Goal: Task Accomplishment & Management: Use online tool/utility

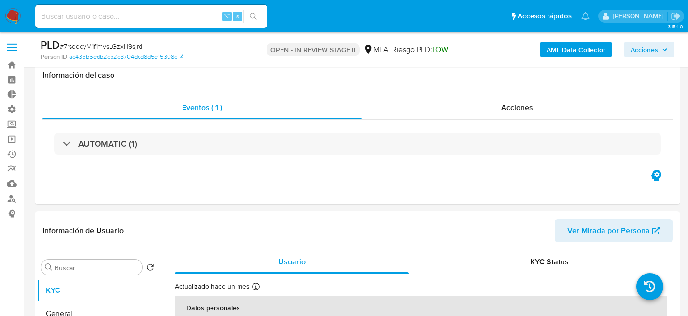
select select "10"
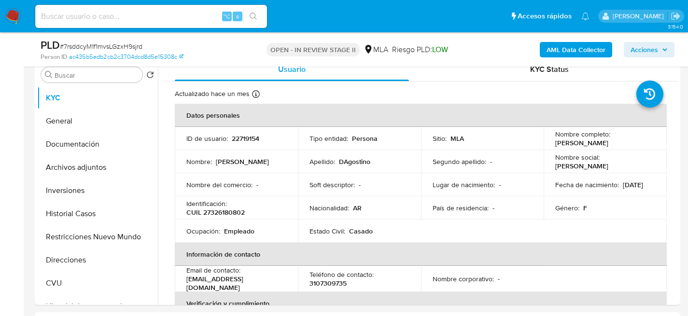
scroll to position [189, 0]
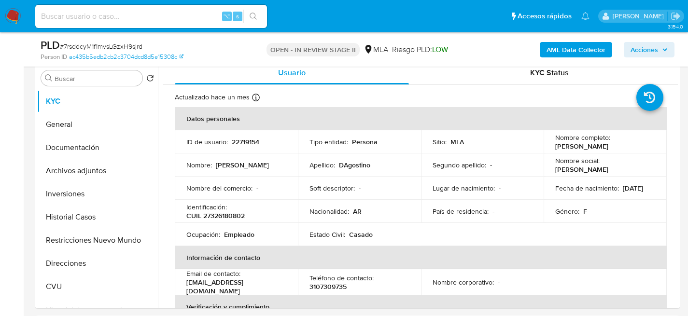
click at [22, 20] on nav "Pausado Ver notificaciones ⌥ s Accesos rápidos Presiona las siguientes teclas p…" at bounding box center [344, 16] width 688 height 32
click at [9, 15] on img at bounding box center [13, 16] width 16 height 16
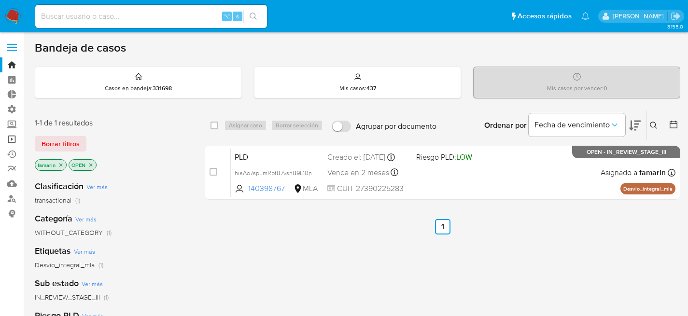
click at [11, 137] on link "Operaciones masivas" at bounding box center [57, 139] width 115 height 15
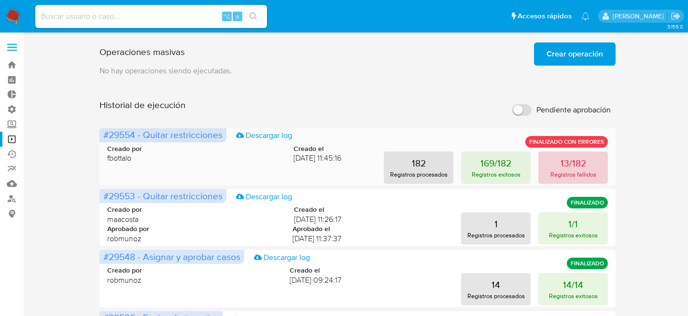
click at [567, 154] on button "13/182 Registros fallidos" at bounding box center [574, 168] width 70 height 32
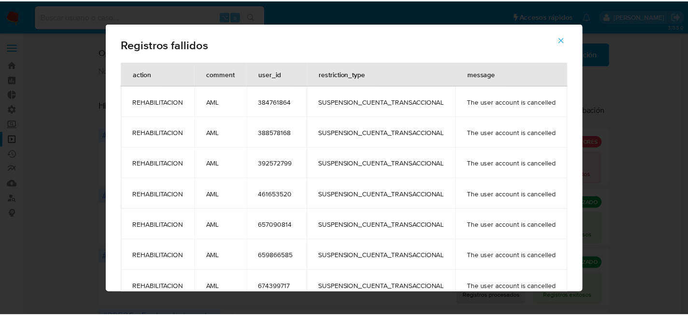
scroll to position [202, 0]
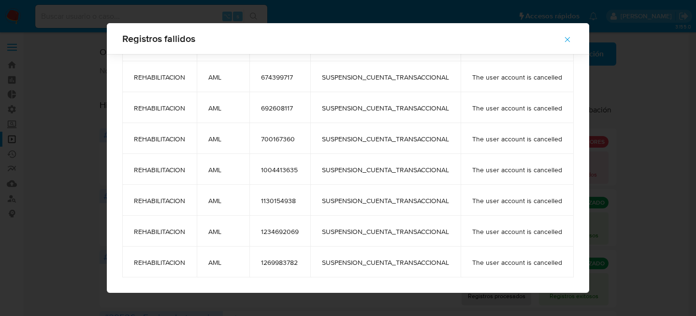
click at [661, 105] on div "Registros fallidos action comment user_id restriction_type message REHABILITACI…" at bounding box center [348, 158] width 696 height 316
click at [569, 45] on span "button" at bounding box center [567, 39] width 9 height 21
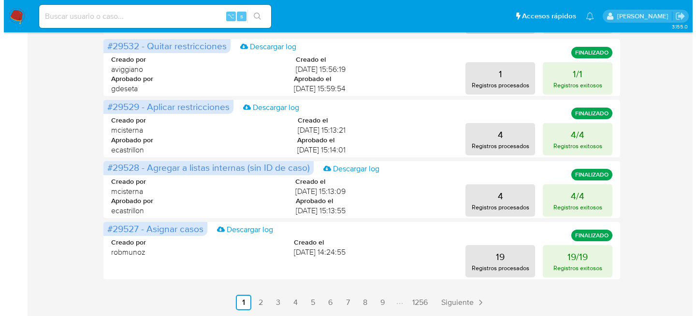
scroll to position [0, 0]
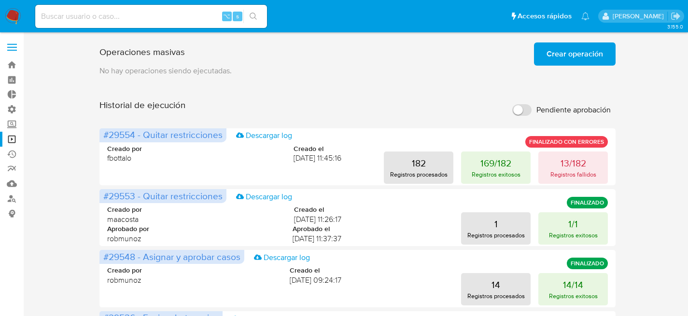
click at [574, 65] on span "Crear operación" at bounding box center [575, 53] width 57 height 21
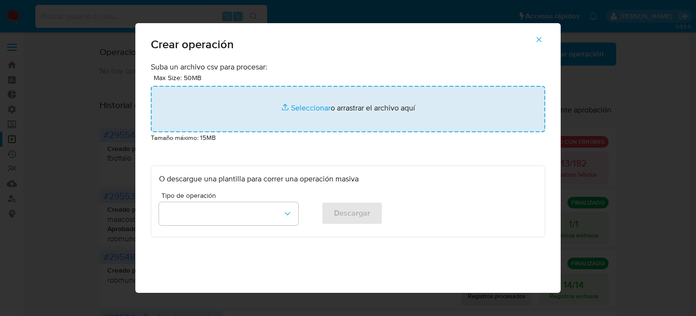
click at [341, 93] on input "file" at bounding box center [348, 109] width 394 height 46
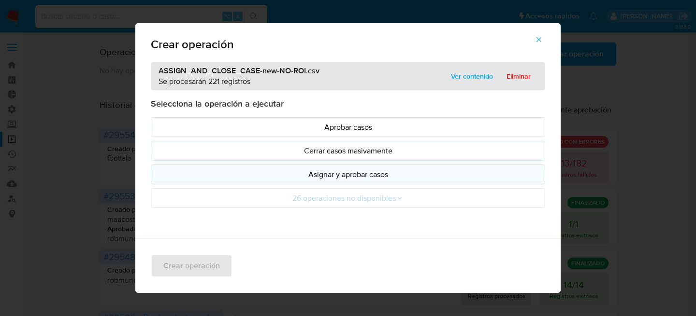
click at [290, 172] on p "Asignar y aprobar casos" at bounding box center [348, 174] width 378 height 11
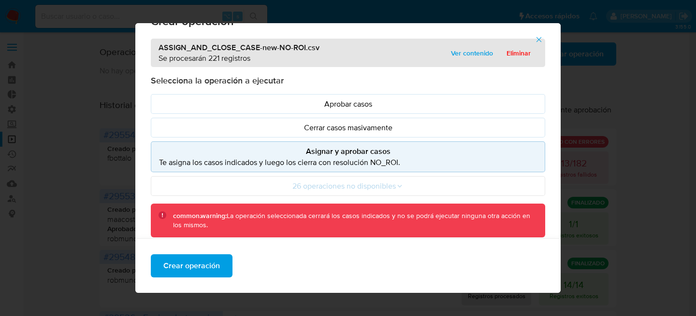
scroll to position [67, 0]
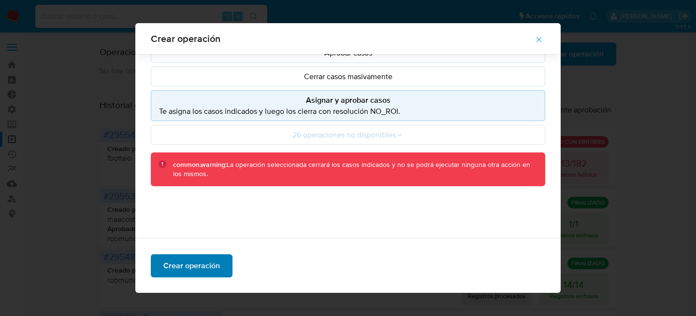
click at [180, 272] on span "Crear operación" at bounding box center [191, 266] width 57 height 21
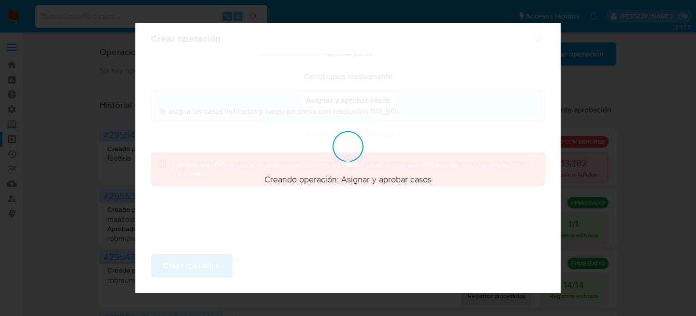
scroll to position [47, 0]
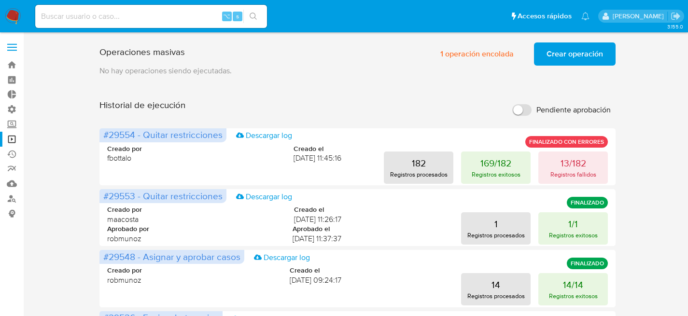
click at [127, 22] on div "⌥ s" at bounding box center [151, 16] width 232 height 23
click at [126, 13] on input at bounding box center [151, 16] width 232 height 13
paste input "737629088"
type input "737629088"
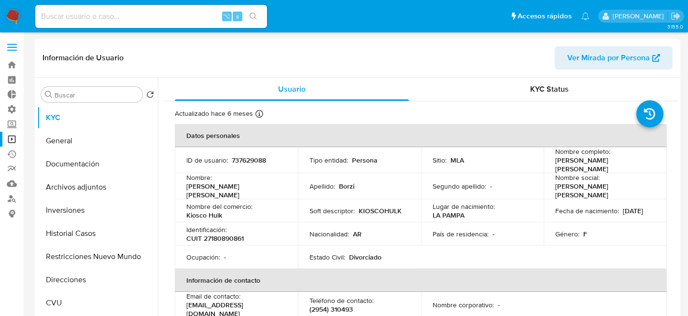
select select "10"
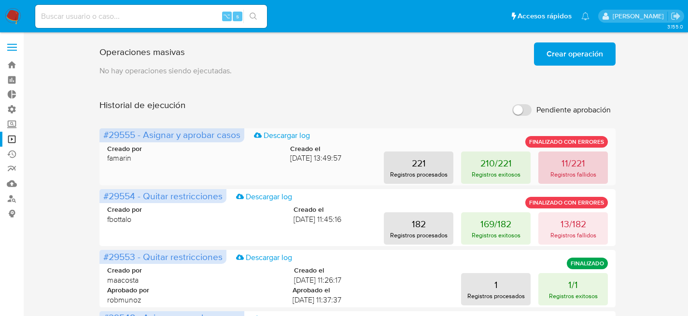
click at [575, 176] on p "Registros fallidos" at bounding box center [574, 174] width 46 height 9
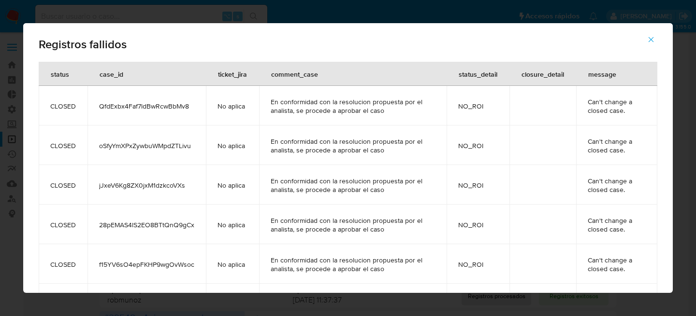
click at [127, 108] on span "QfdExbx4Faf7ldBwRcwBbMv8" at bounding box center [146, 106] width 95 height 9
click at [24, 13] on div "Registros fallidos status case_id ticket_jira comment_case status_detail closur…" at bounding box center [348, 158] width 696 height 316
click at [17, 17] on div "Registros fallidos status case_id ticket_jira comment_case status_detail closur…" at bounding box center [348, 158] width 696 height 316
drag, startPoint x: 643, startPoint y: 42, endPoint x: 648, endPoint y: 39, distance: 5.6
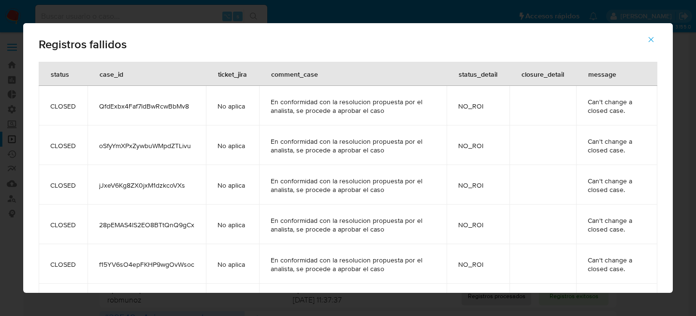
click at [644, 41] on button "button" at bounding box center [651, 39] width 34 height 23
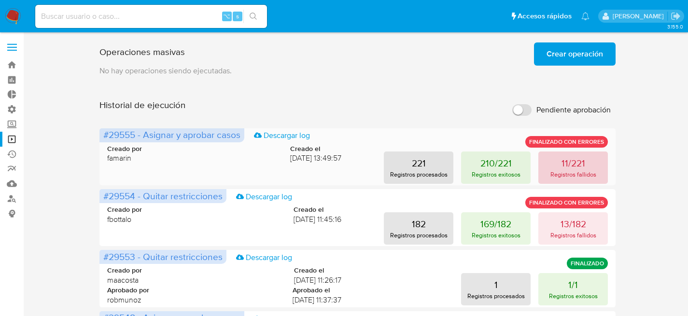
click at [561, 171] on p "Registros fallidos" at bounding box center [574, 174] width 46 height 9
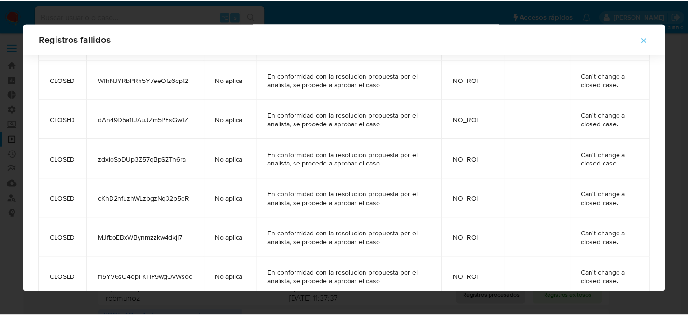
scroll to position [236, 0]
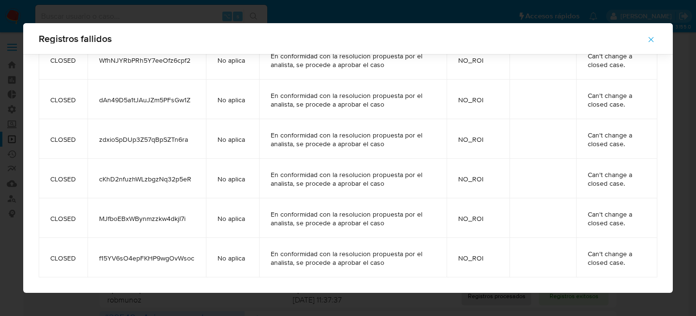
click at [20, 61] on div "Registros fallidos status case_id ticket_jira comment_case status_detail closur…" at bounding box center [348, 158] width 696 height 316
click at [652, 45] on span "button" at bounding box center [650, 39] width 9 height 21
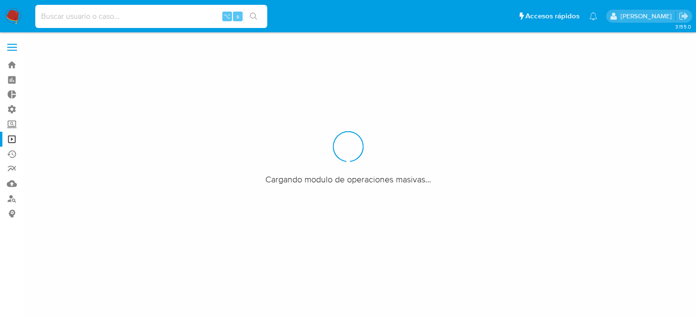
click at [120, 17] on input at bounding box center [151, 16] width 232 height 13
paste input "oOYenhrzP63PFTrbu4737gzc"
type input "oOYenhrzP63PFTrbu4737gzc"
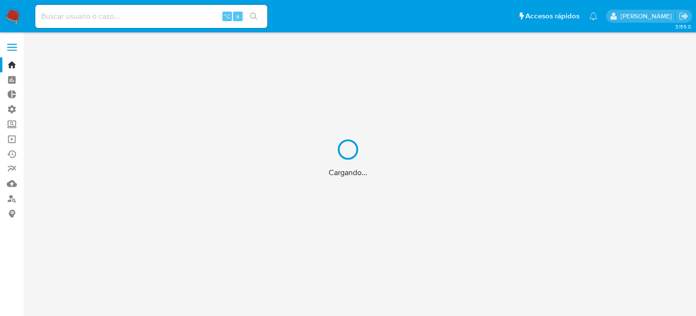
click at [143, 14] on div "Cargando..." at bounding box center [348, 158] width 696 height 316
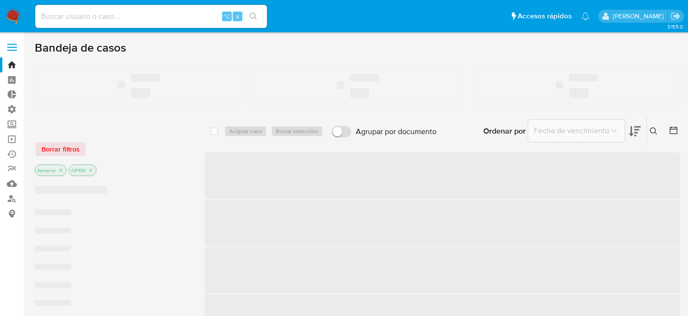
click at [143, 14] on input at bounding box center [151, 16] width 232 height 13
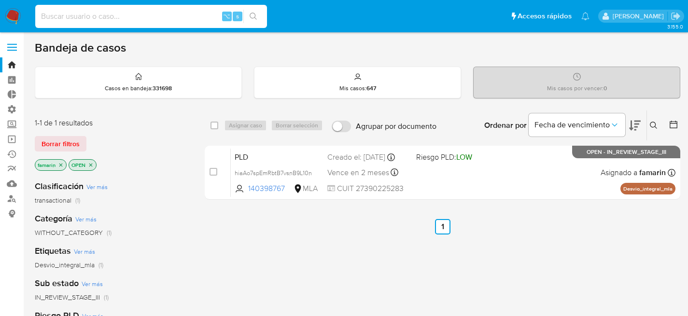
paste input "QfdExbx4Faf7ldBwRcwBbMv8"
type input "QfdExbx4Faf7ldBwRcwBbMv8"
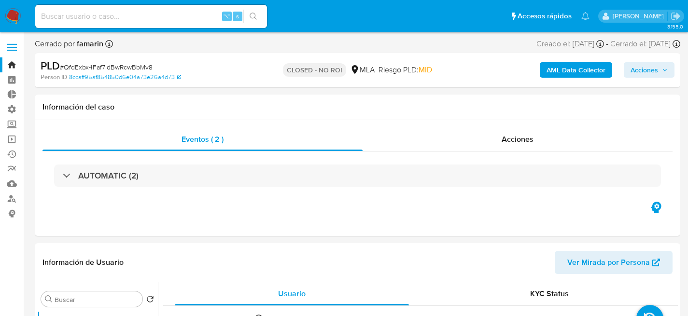
select select "10"
click at [16, 8] on img at bounding box center [13, 16] width 16 height 16
